Goal: Transaction & Acquisition: Purchase product/service

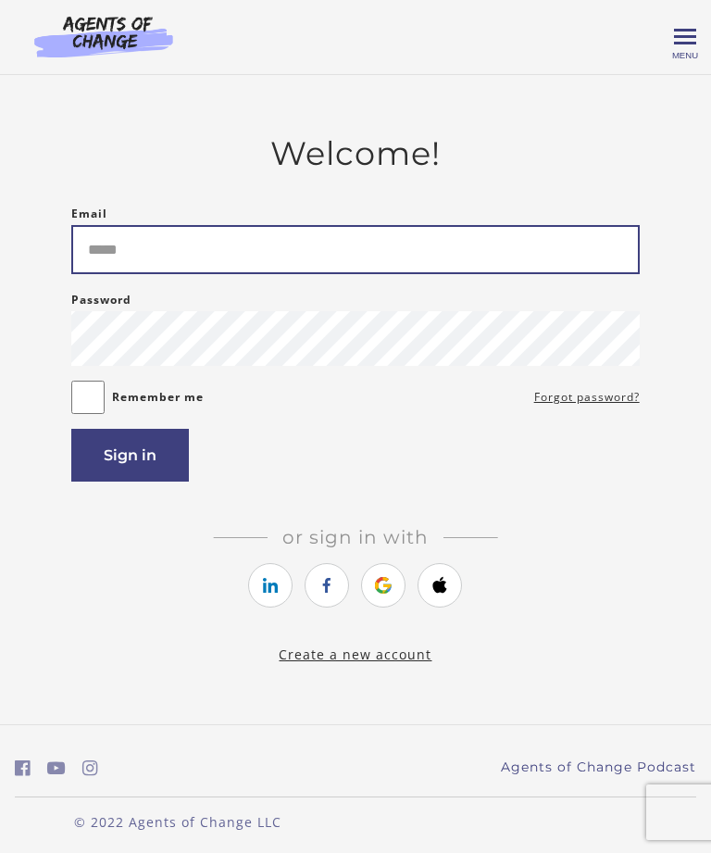
type input "**********"
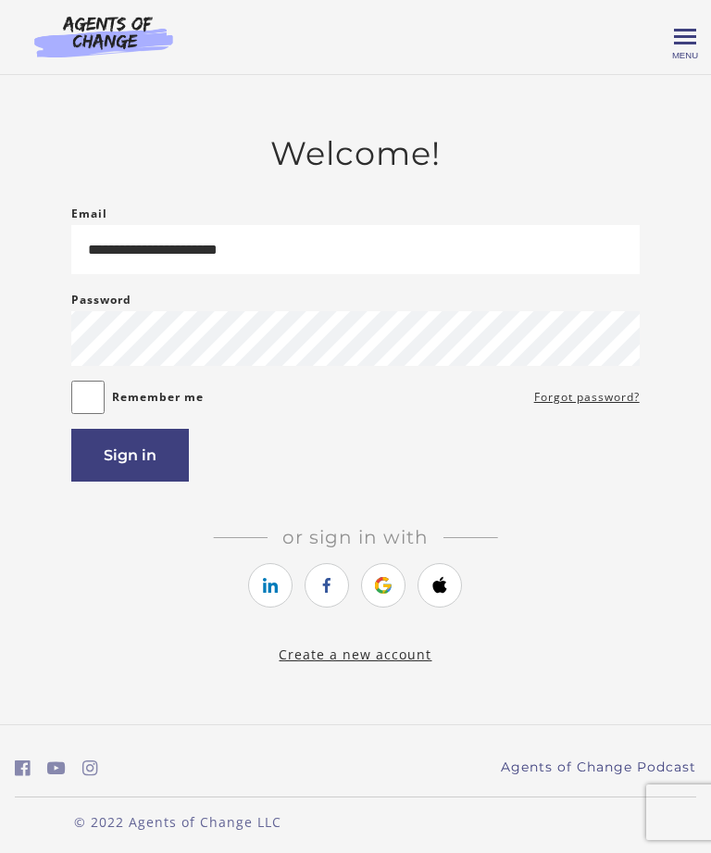
click at [144, 472] on button "Sign in" at bounding box center [130, 455] width 118 height 53
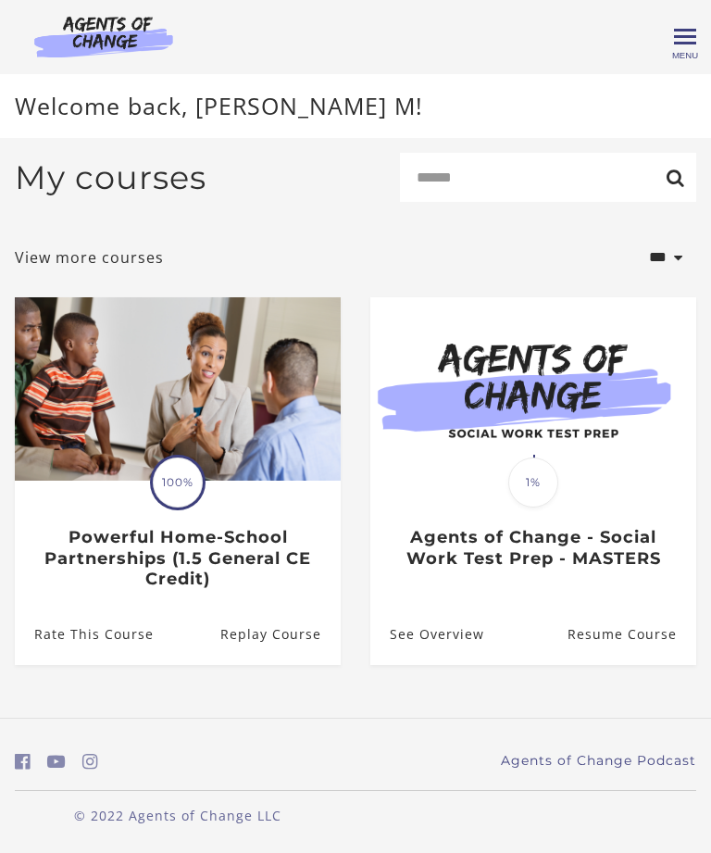
click at [684, 37] on span "Toggle menu" at bounding box center [685, 36] width 22 height 3
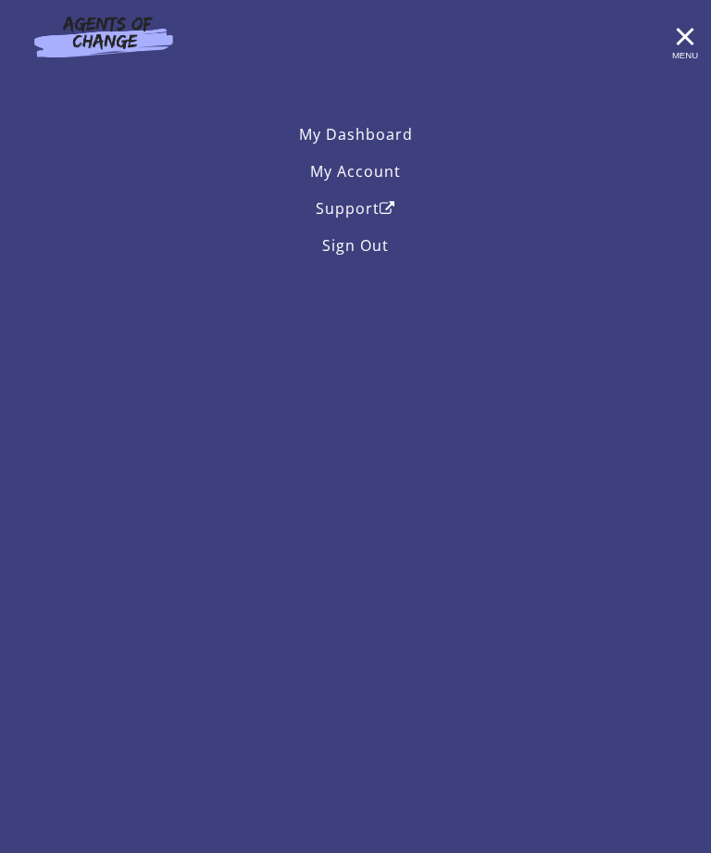
click at [391, 174] on link "My Account" at bounding box center [356, 171] width 682 height 37
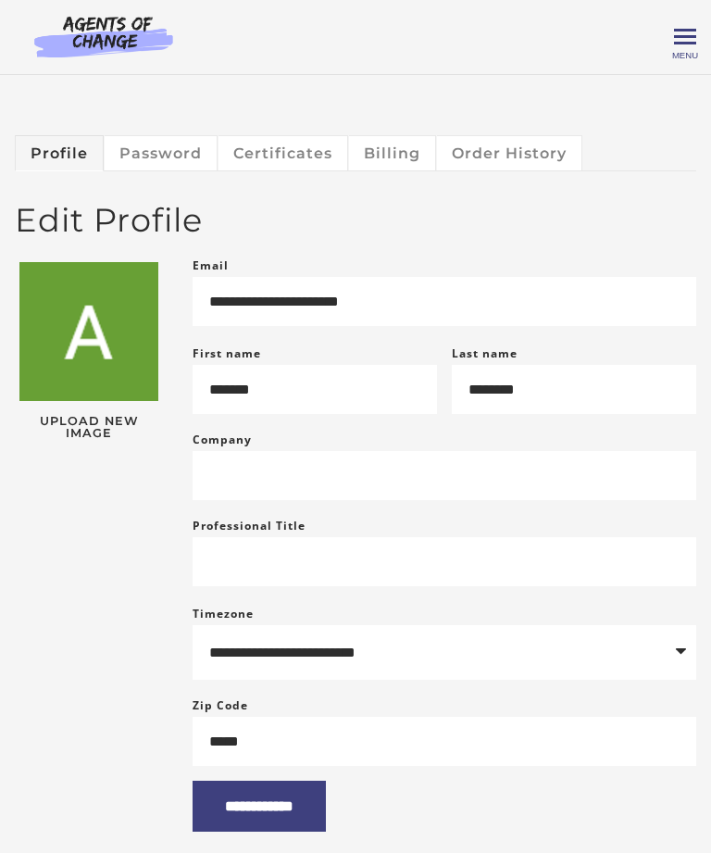
click at [680, 40] on span "Toggle menu" at bounding box center [685, 37] width 22 height 22
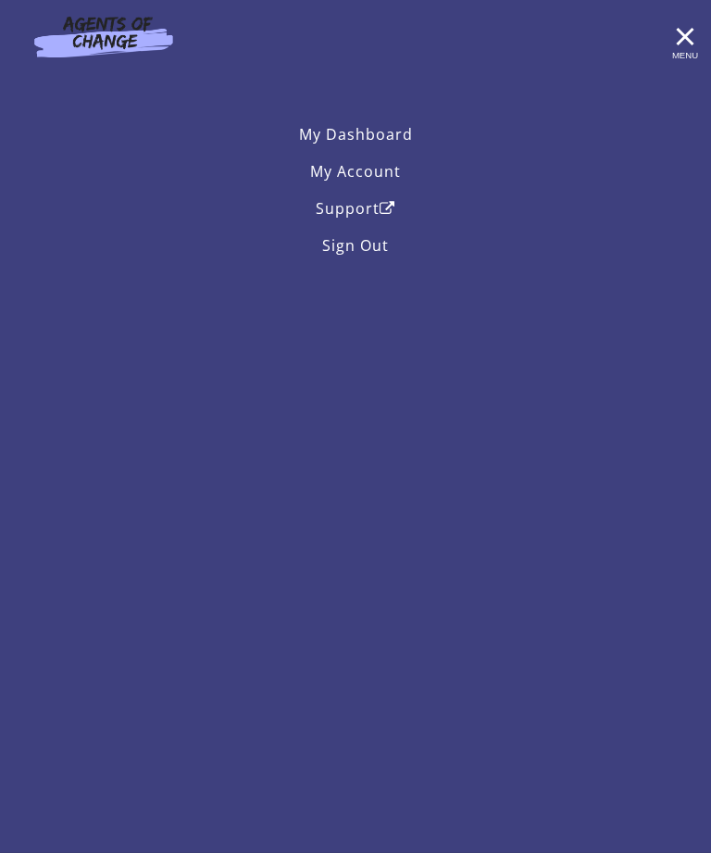
click at [391, 138] on link "My Dashboard" at bounding box center [356, 134] width 682 height 37
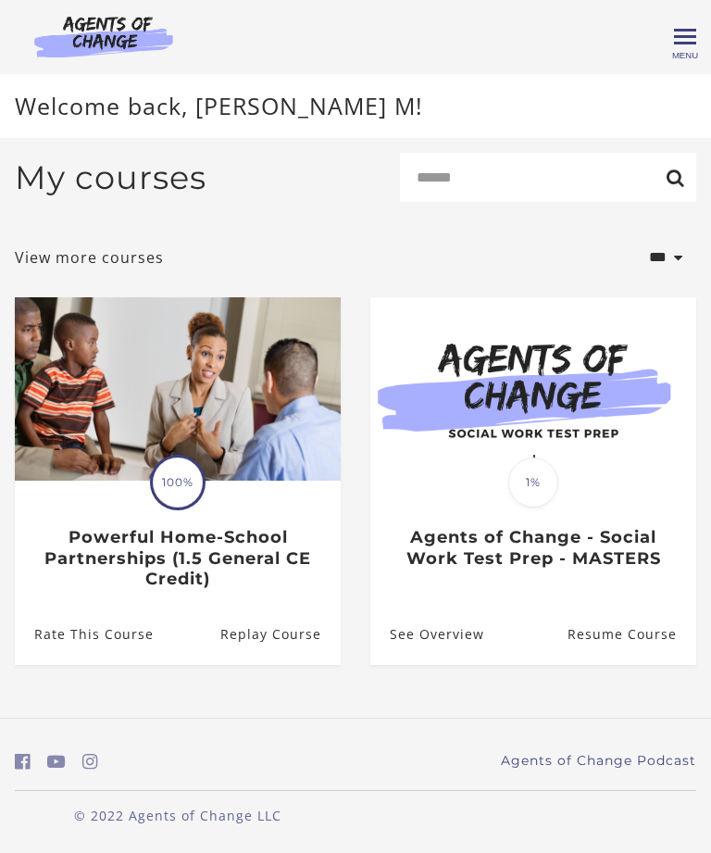
click at [684, 36] on span "Toggle menu" at bounding box center [685, 36] width 22 height 3
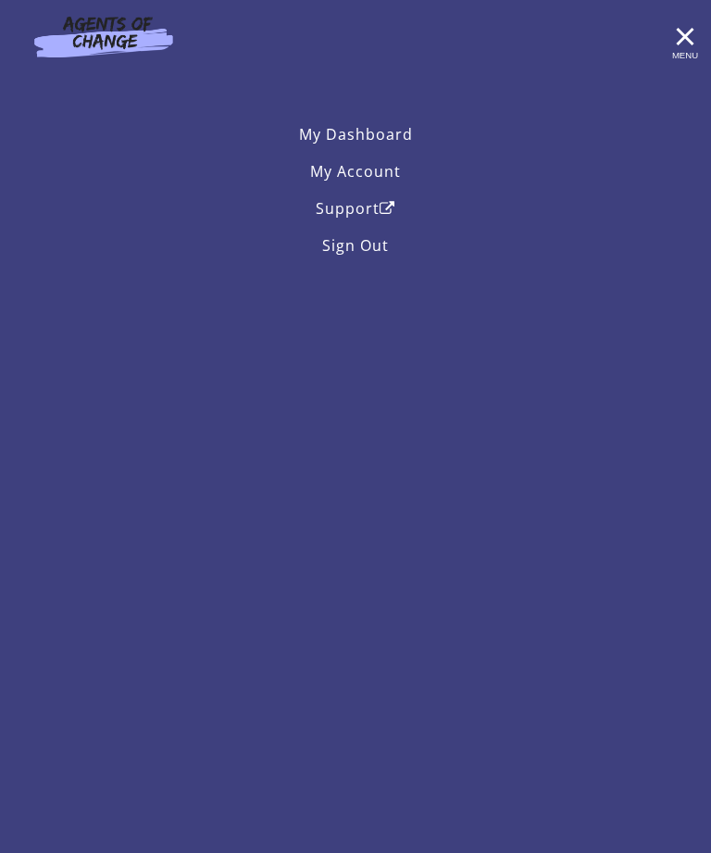
click at [685, 38] on span "Toggle menu" at bounding box center [685, 36] width 22 height 3
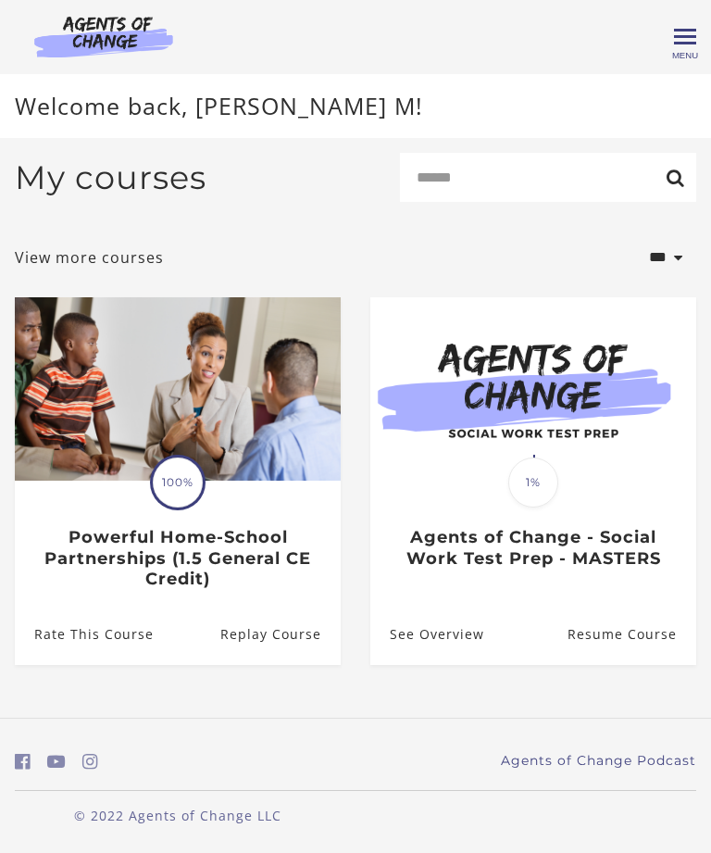
click at [138, 269] on link "View more courses" at bounding box center [89, 257] width 149 height 22
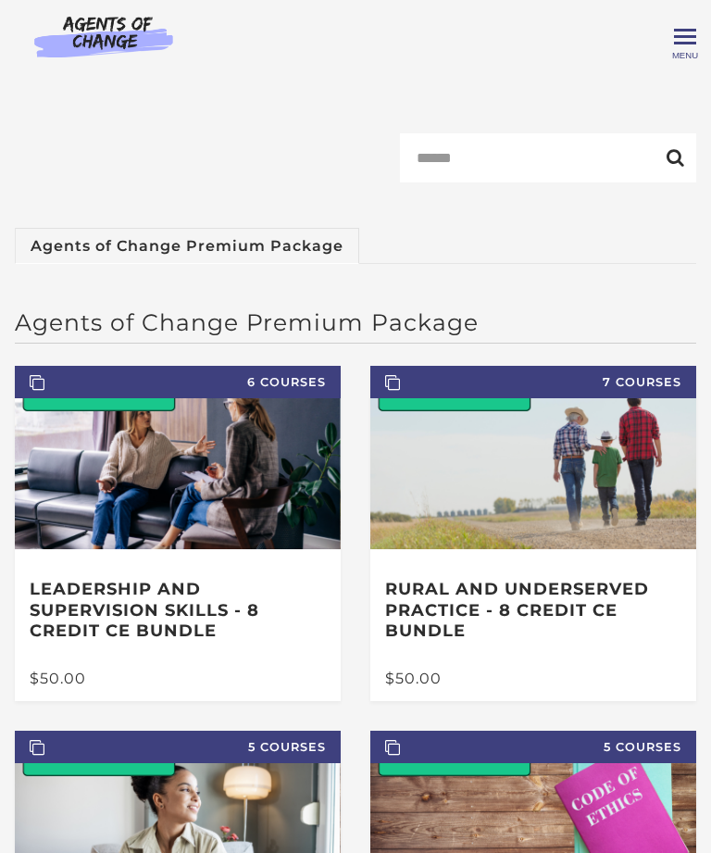
click at [679, 38] on span "Toggle menu" at bounding box center [685, 36] width 22 height 3
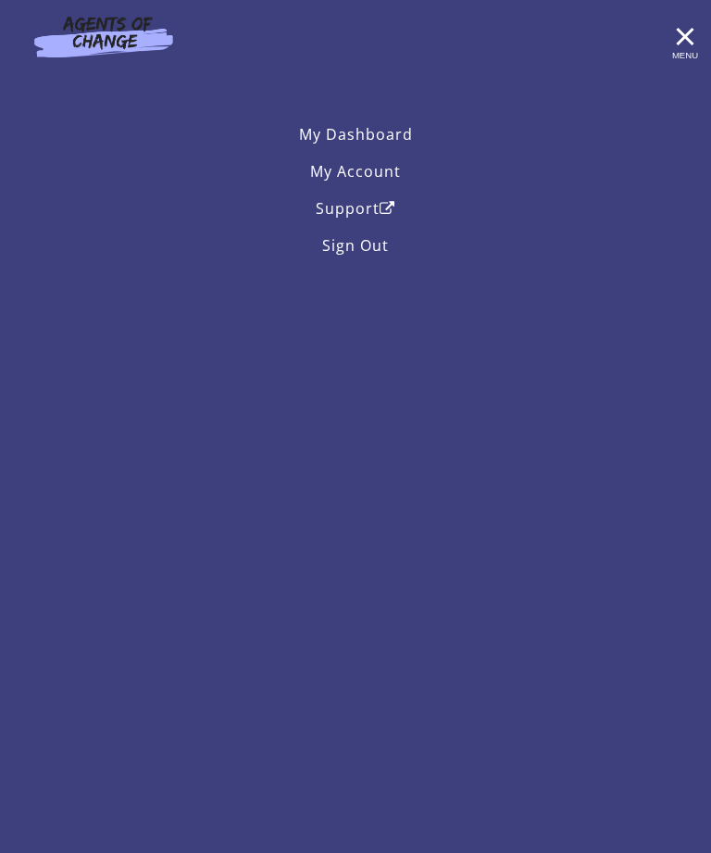
click at [684, 47] on span "Toggle menu" at bounding box center [685, 37] width 22 height 22
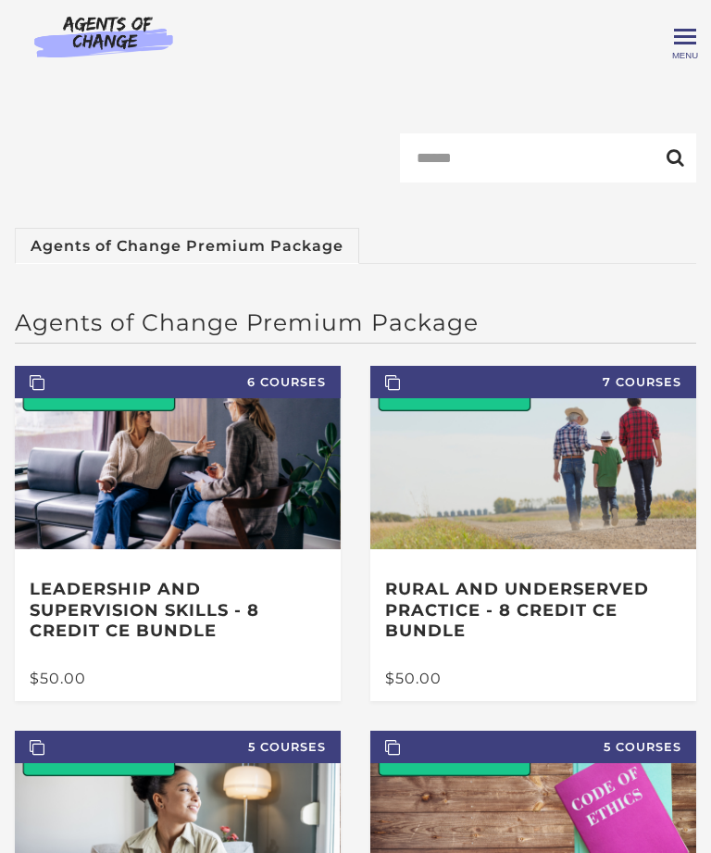
click at [103, 31] on img at bounding box center [104, 36] width 178 height 43
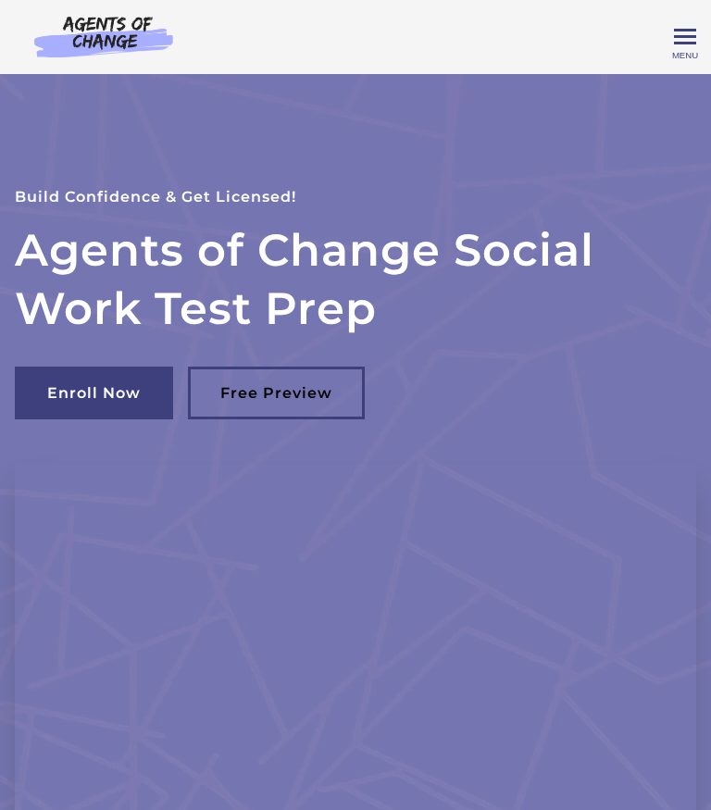
click at [681, 33] on span "Toggle menu" at bounding box center [685, 37] width 22 height 22
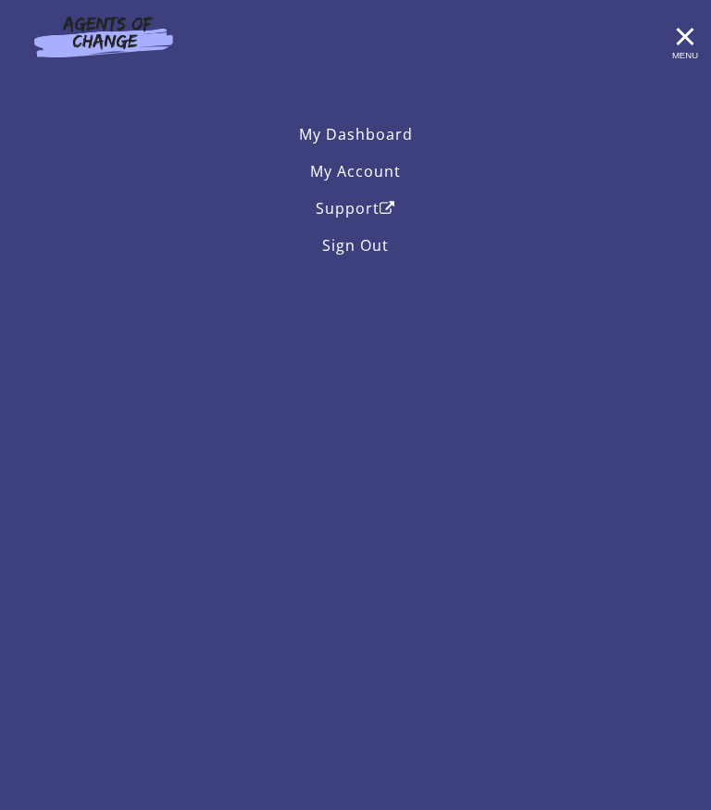
click at [688, 45] on span "Toggle menu" at bounding box center [685, 37] width 22 height 22
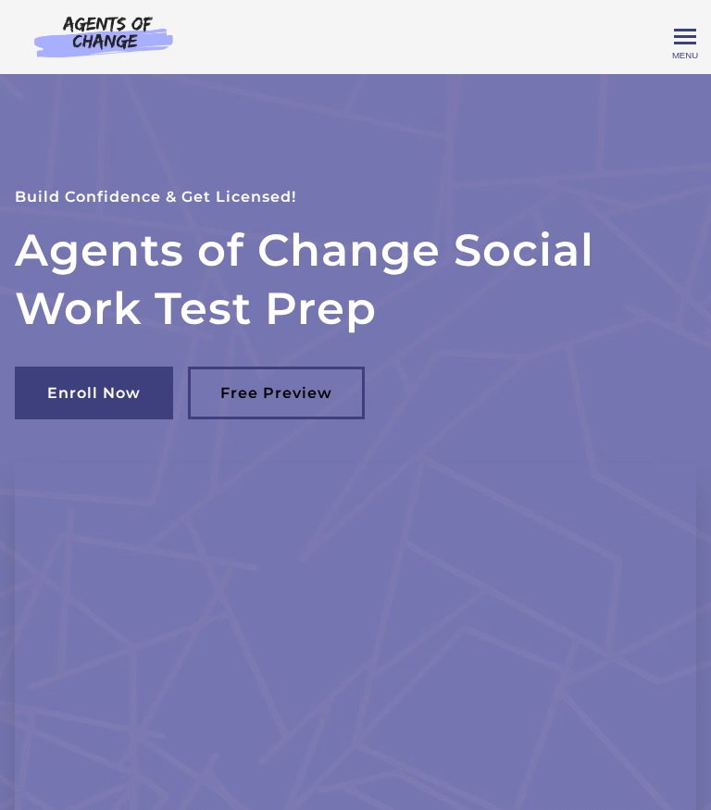
click at [120, 393] on link "Enroll Now" at bounding box center [94, 393] width 158 height 53
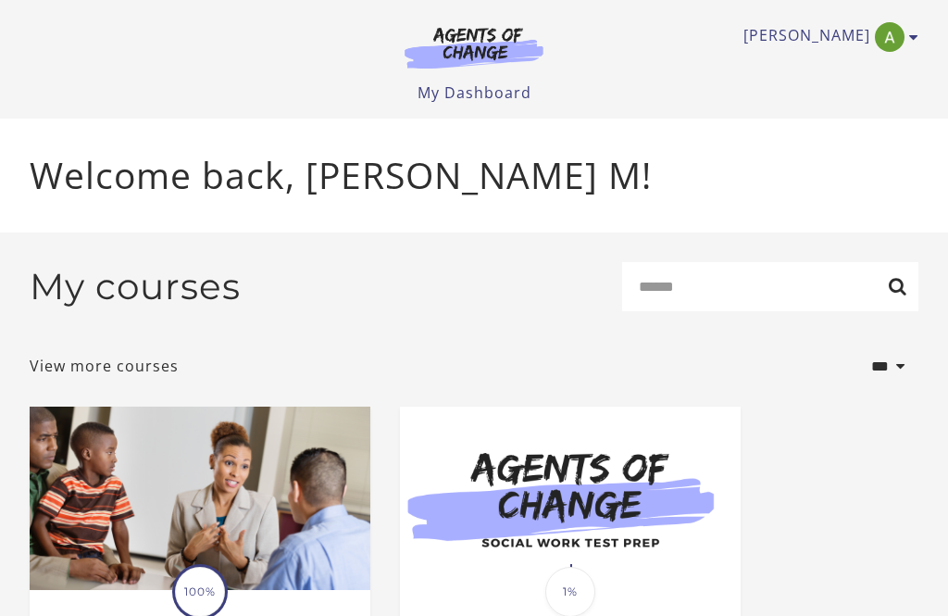
click at [916, 42] on icon "Toggle menu" at bounding box center [913, 37] width 9 height 15
click at [865, 65] on link "My Account" at bounding box center [841, 67] width 163 height 31
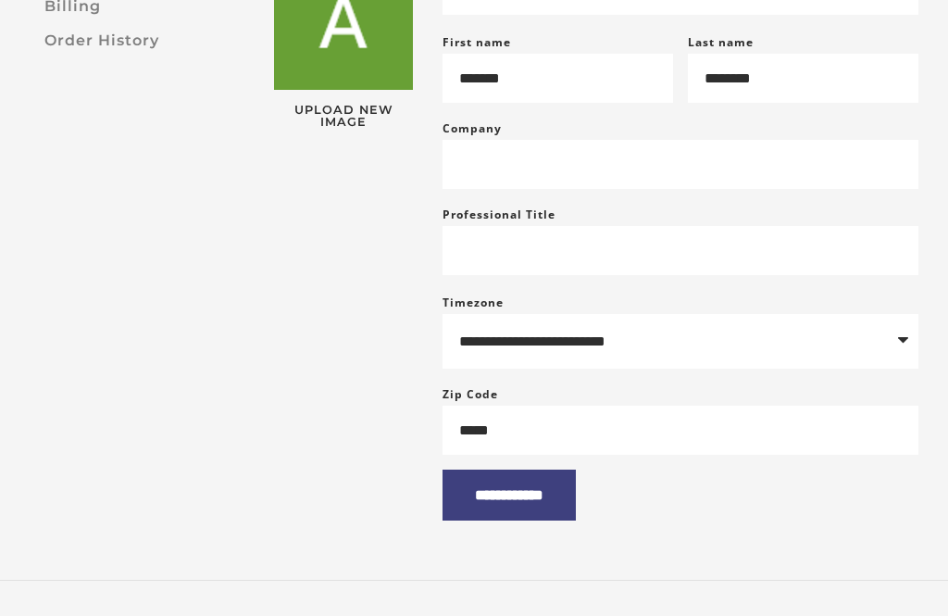
scroll to position [283, 0]
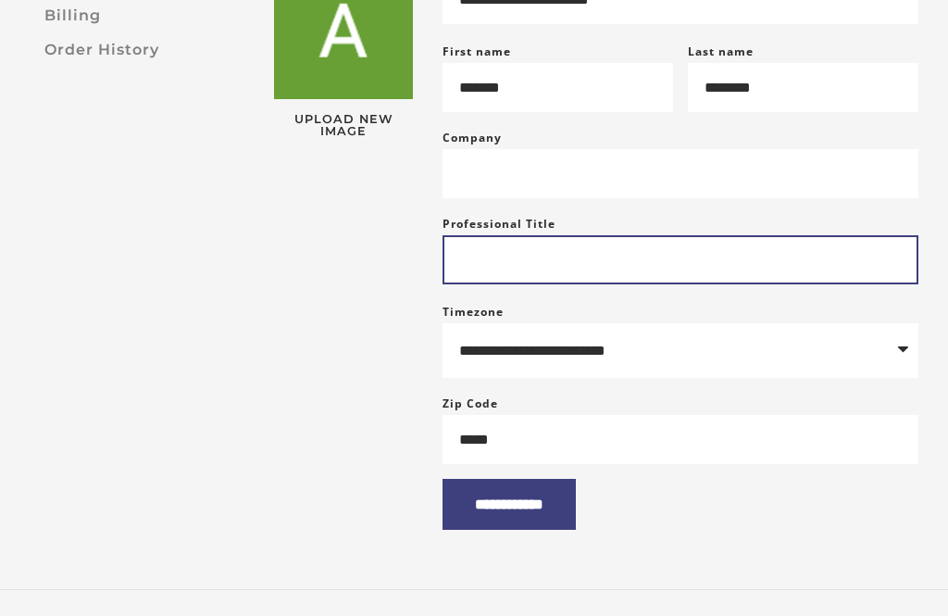
click at [759, 281] on input "Professional Title" at bounding box center [681, 260] width 476 height 49
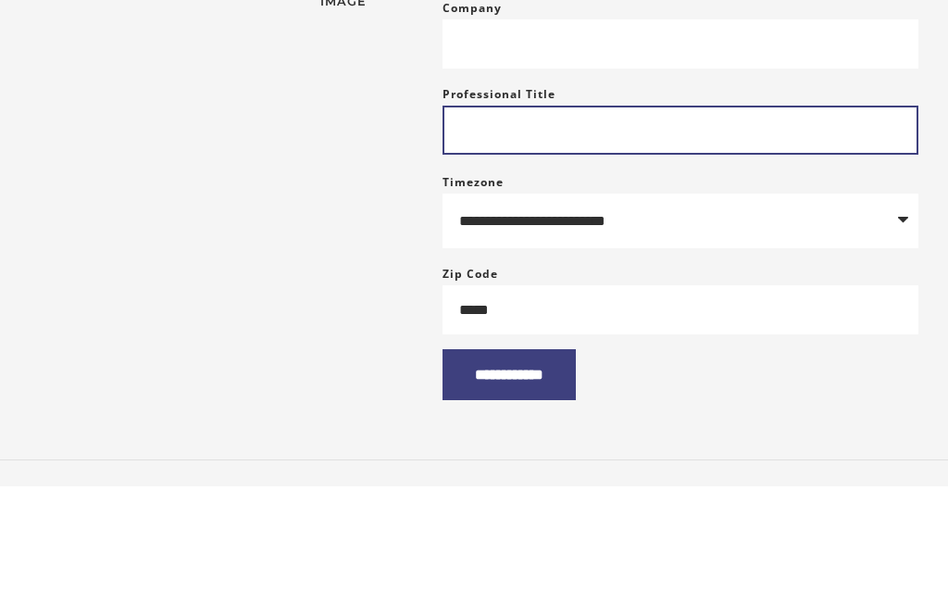
type input "*"
type input "**********"
click at [528, 480] on input "**********" at bounding box center [509, 505] width 133 height 51
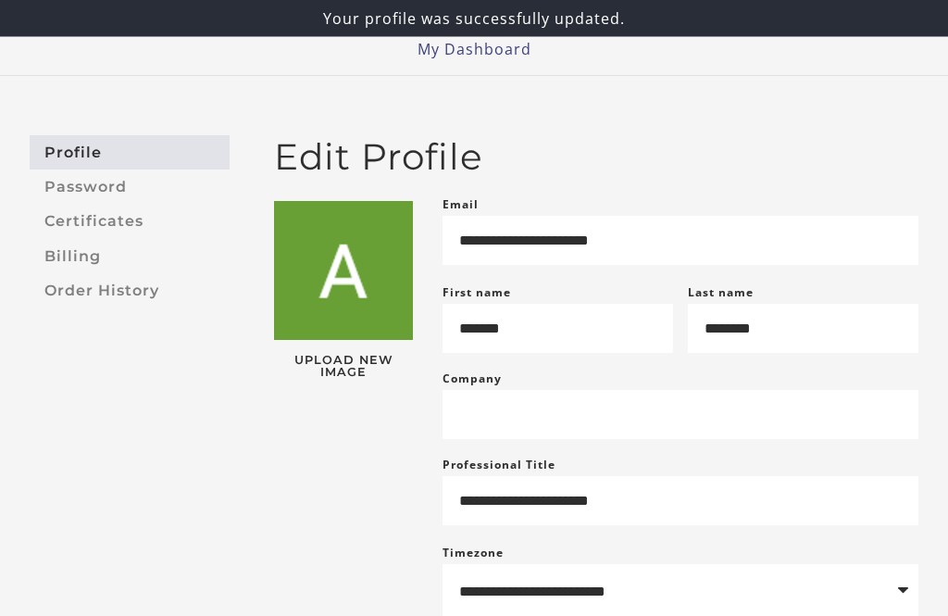
scroll to position [43, 0]
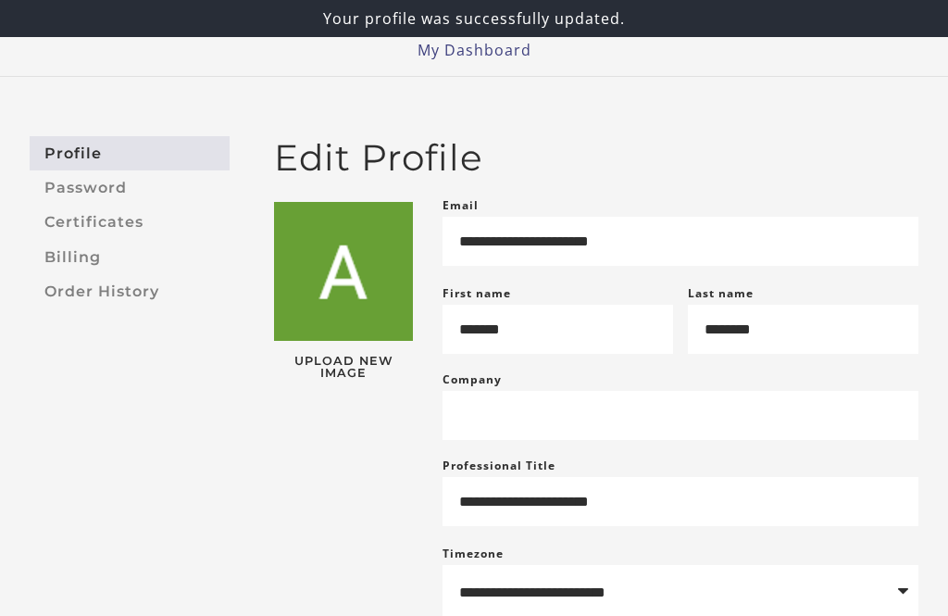
click at [155, 219] on link "Certificates" at bounding box center [130, 223] width 200 height 34
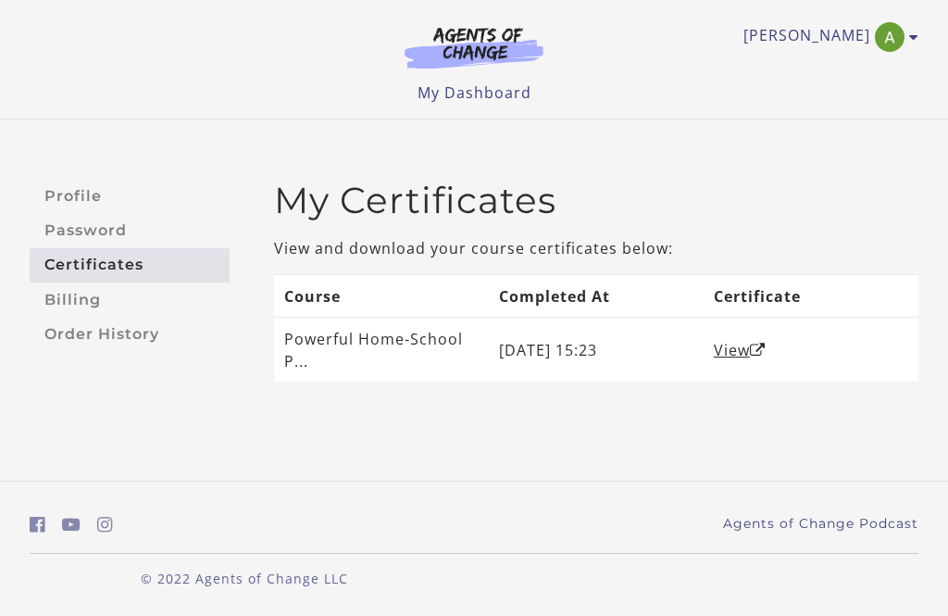
click at [146, 300] on link "Billing" at bounding box center [130, 299] width 200 height 34
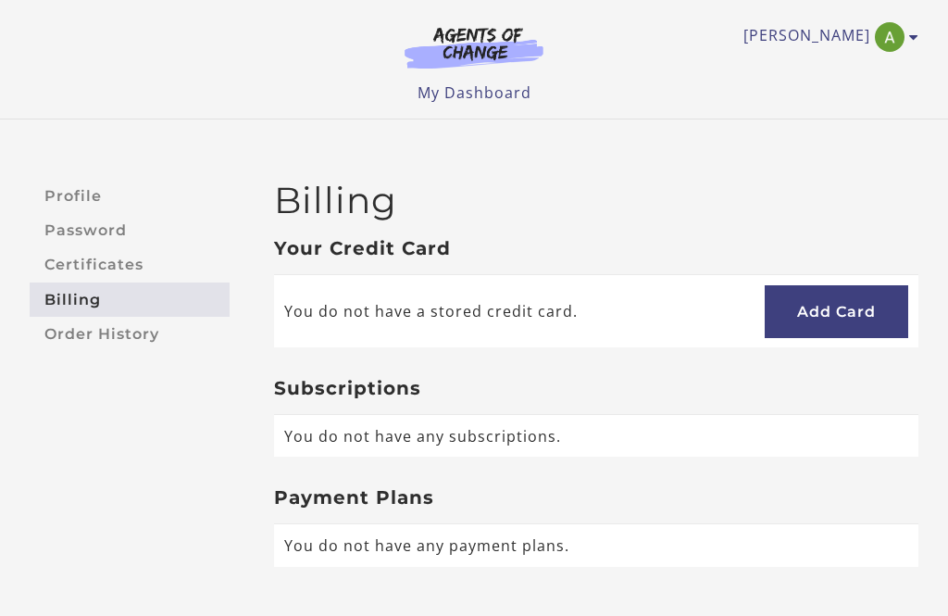
click at [92, 194] on link "Profile" at bounding box center [130, 196] width 200 height 34
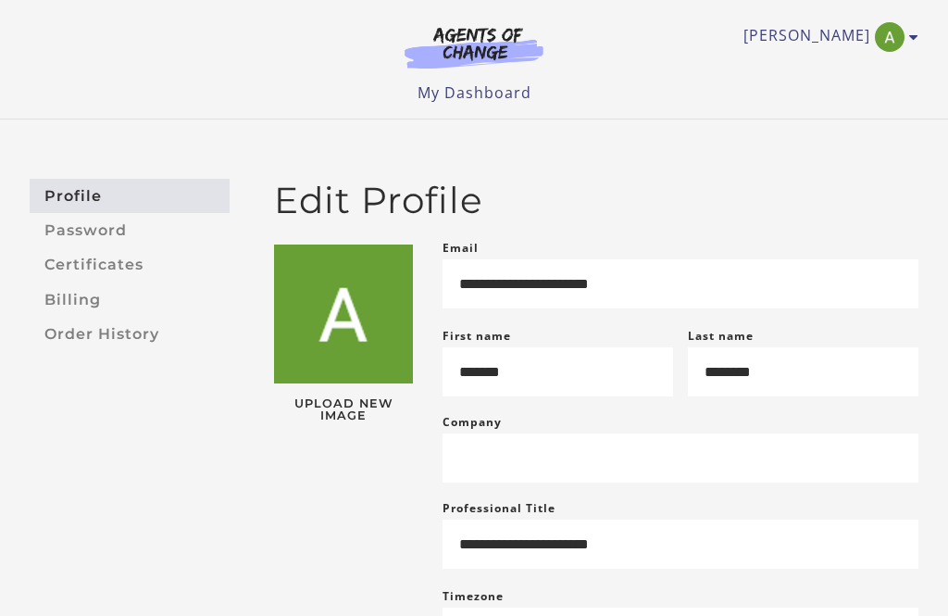
click at [916, 31] on icon "Toggle menu" at bounding box center [913, 37] width 9 height 15
click at [516, 93] on link "My Dashboard" at bounding box center [475, 92] width 114 height 20
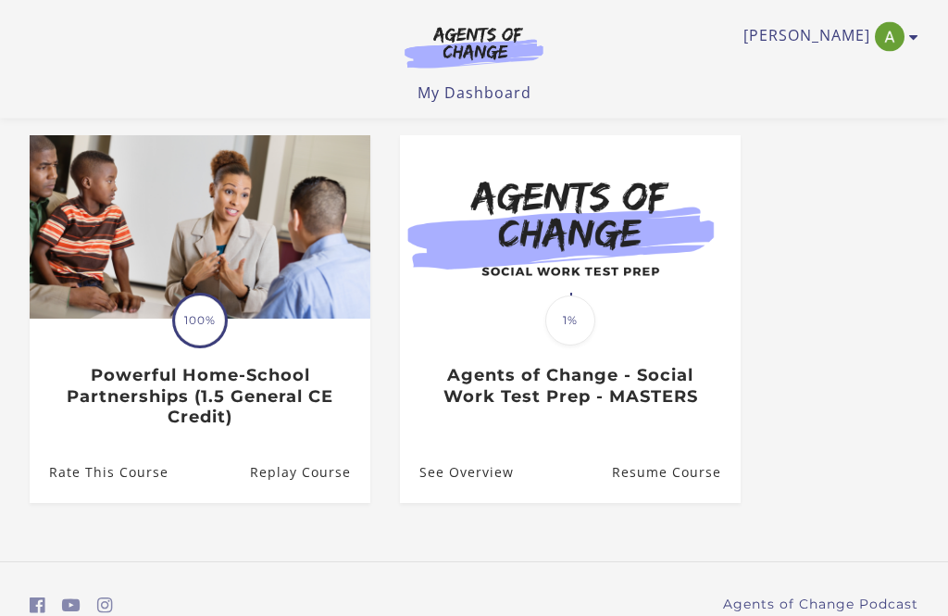
scroll to position [150, 0]
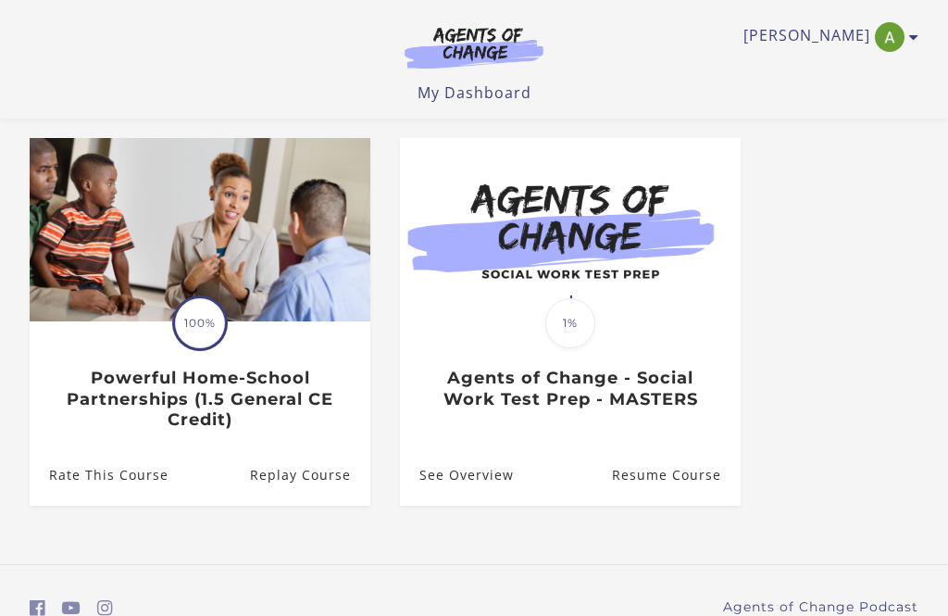
click at [486, 484] on link "See Overview" at bounding box center [457, 474] width 114 height 60
